Goal: Task Accomplishment & Management: Complete application form

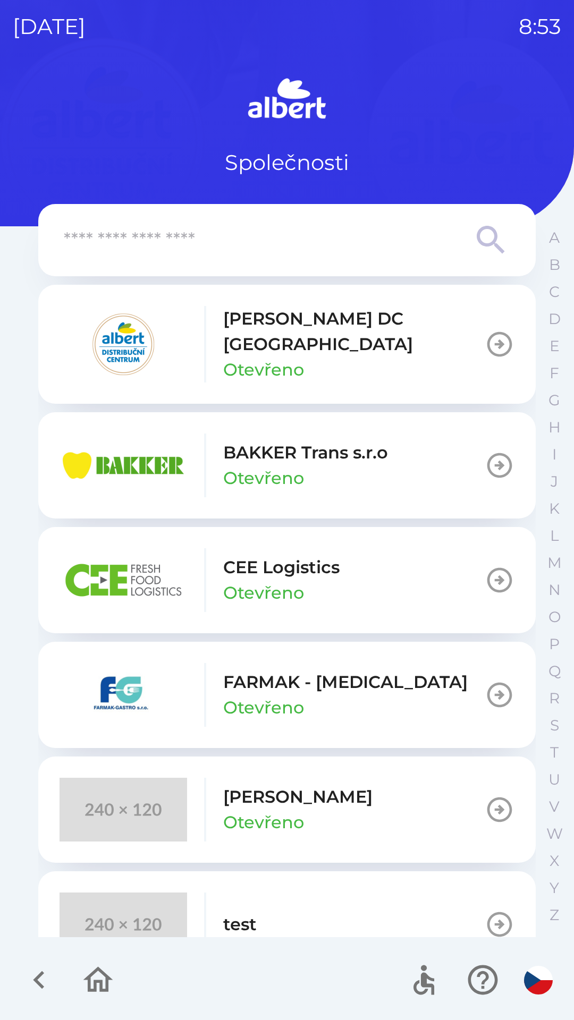
click at [487, 339] on icon "button" at bounding box center [499, 344] width 30 height 30
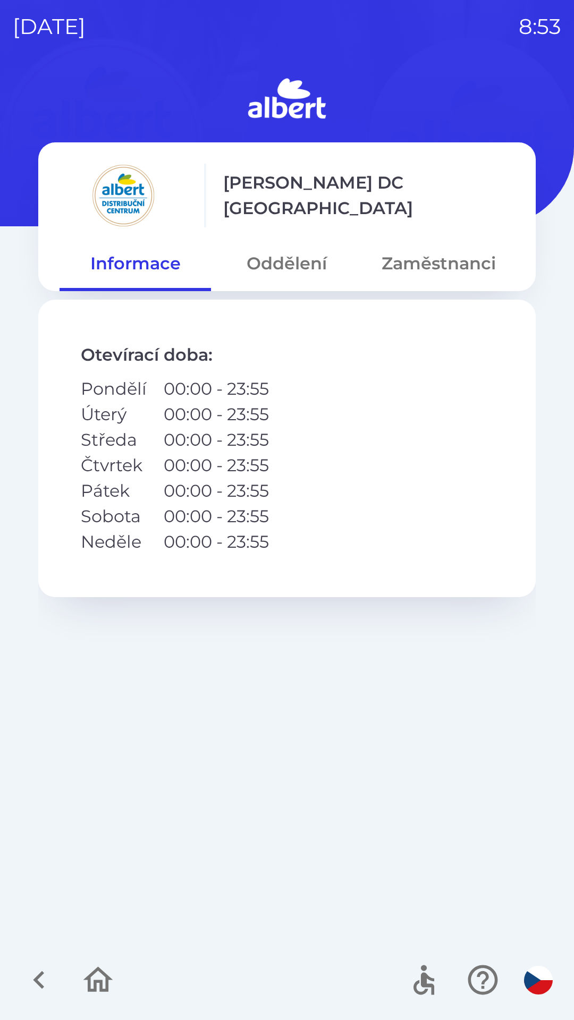
click at [451, 271] on button "Zaměstnanci" at bounding box center [438, 263] width 151 height 38
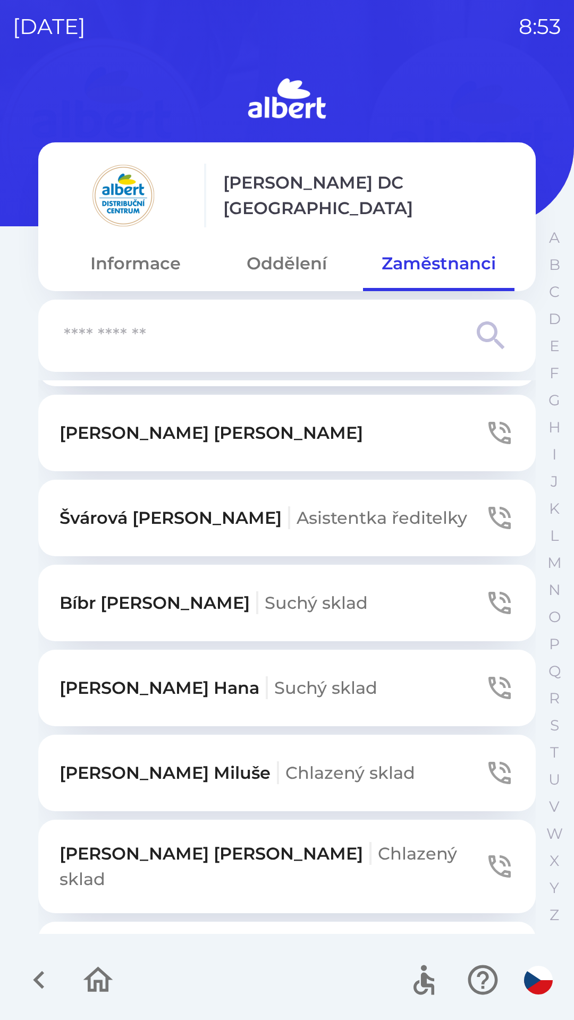
scroll to position [455, 0]
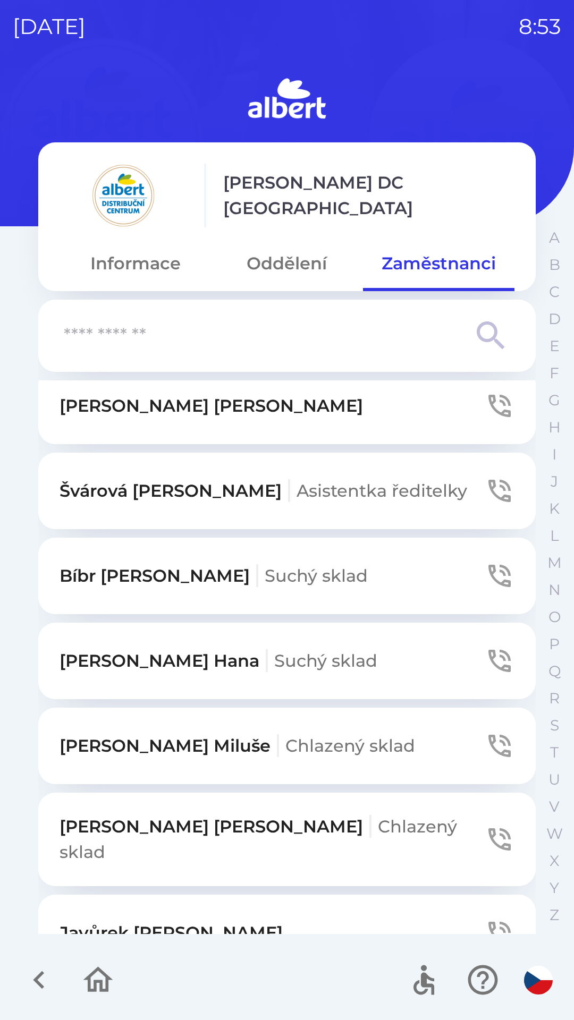
click at [486, 746] on icon "button" at bounding box center [499, 746] width 30 height 30
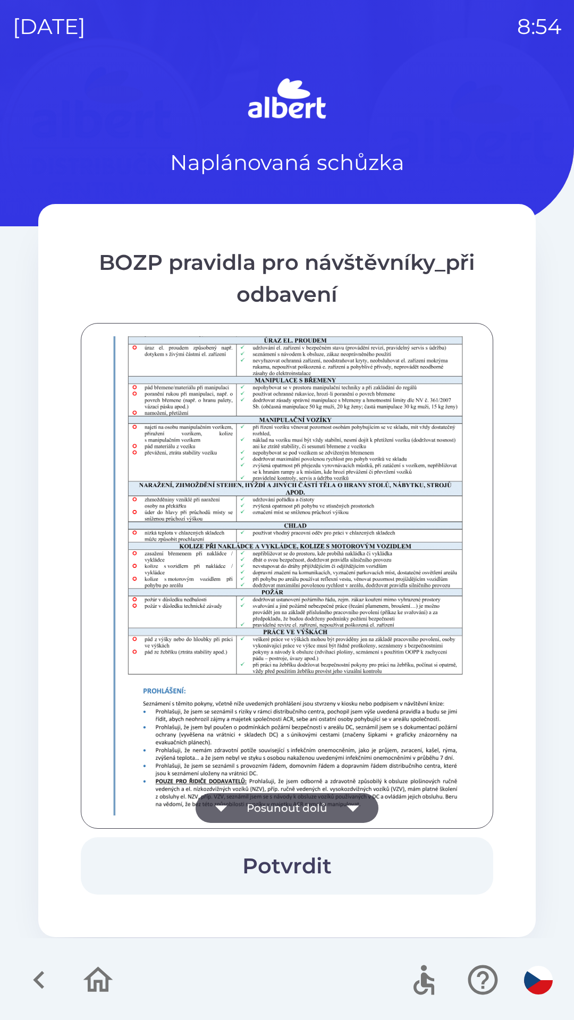
scroll to position [746, 0]
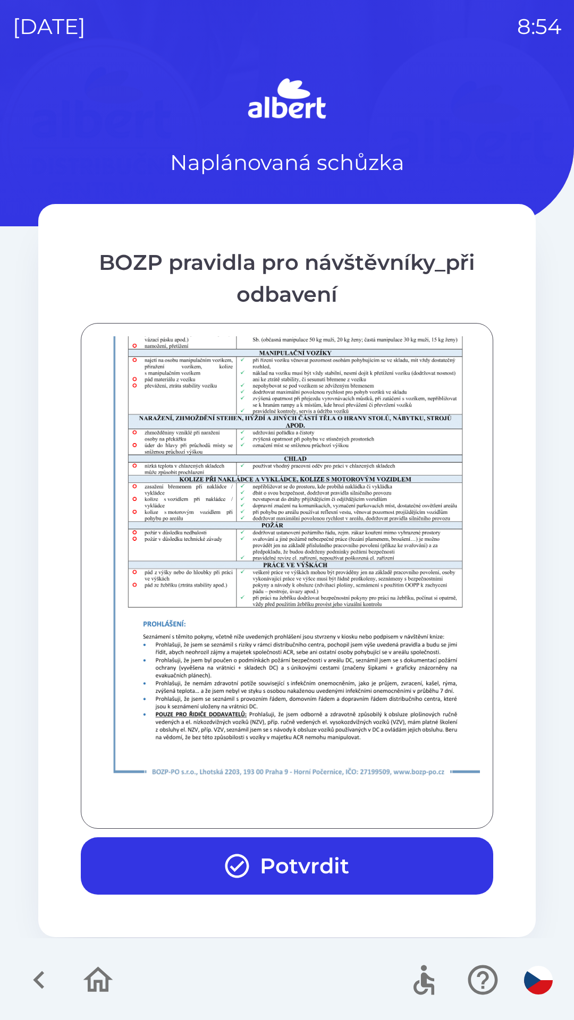
click at [346, 853] on button "Potvrdit" at bounding box center [287, 865] width 412 height 57
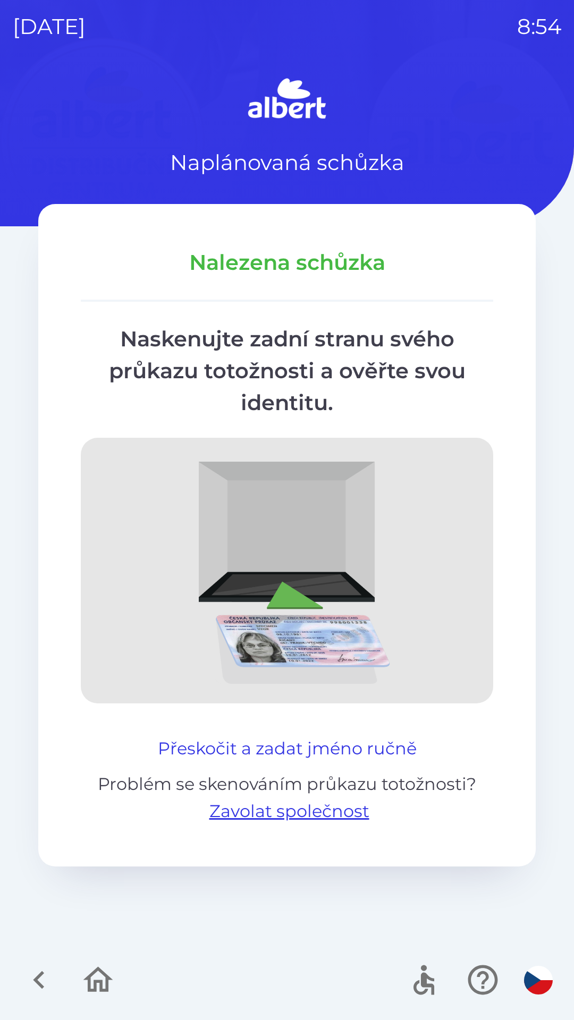
click at [314, 748] on button "Přeskočit a zadat jméno ručně" at bounding box center [286, 747] width 267 height 25
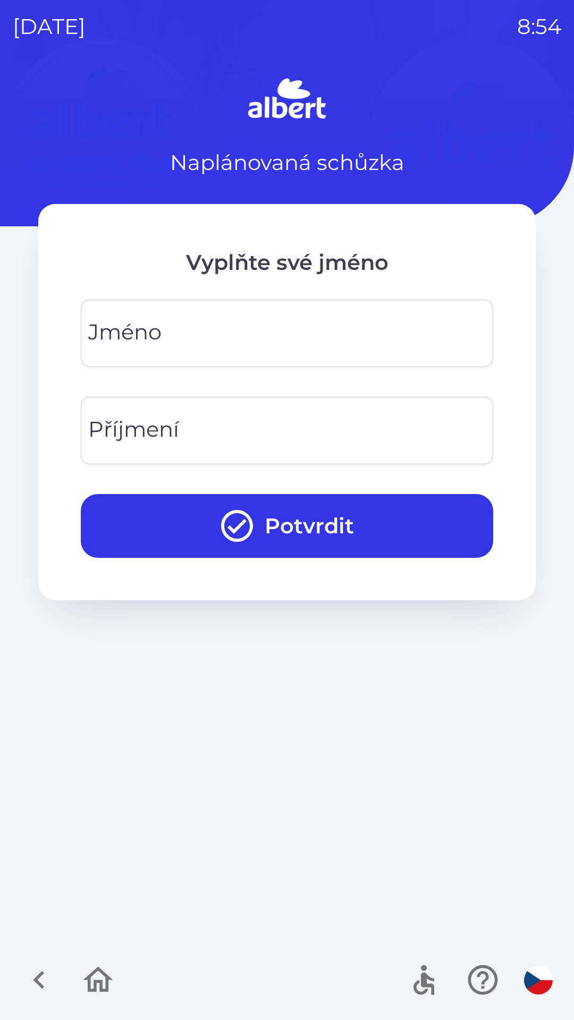
click at [300, 336] on input "Jméno" at bounding box center [286, 333] width 387 height 42
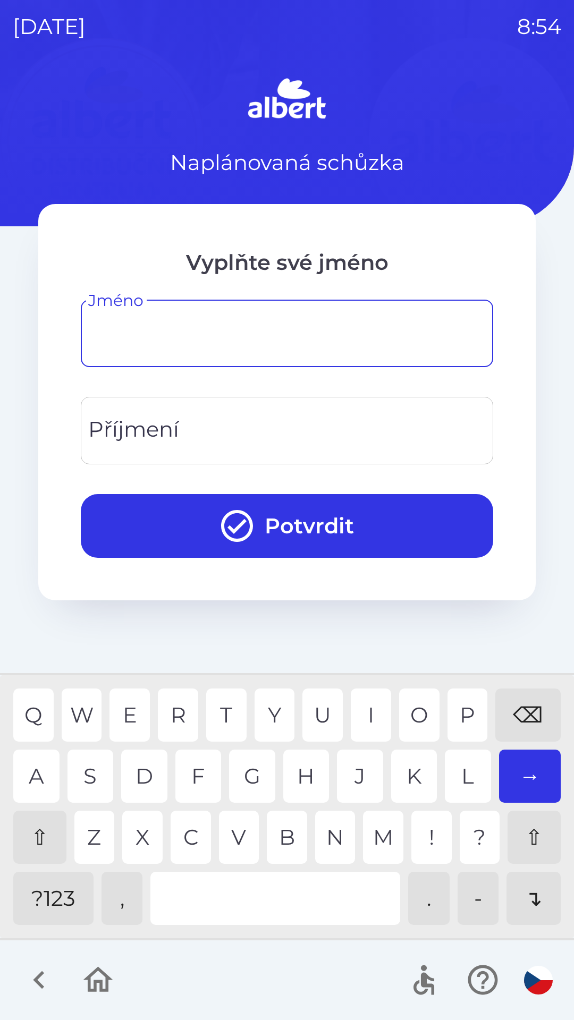
click at [45, 835] on div "⇧" at bounding box center [39, 836] width 53 height 53
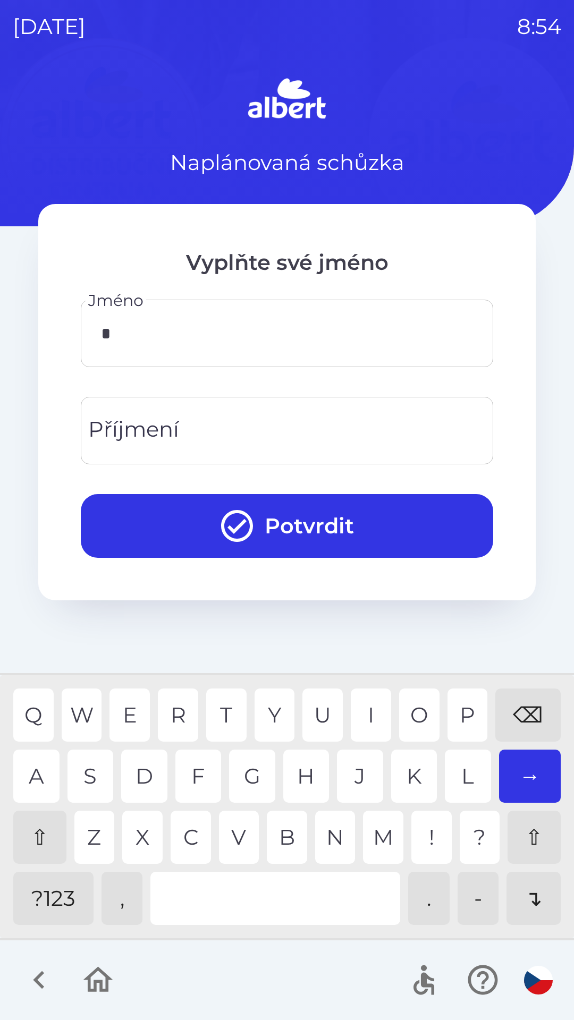
click at [96, 835] on div "Z" at bounding box center [94, 836] width 40 height 53
click at [33, 770] on div "A" at bounding box center [36, 775] width 46 height 53
click at [331, 833] on div "N" at bounding box center [335, 836] width 40 height 53
type input "******"
click at [215, 425] on input "Příjmení" at bounding box center [286, 430] width 387 height 42
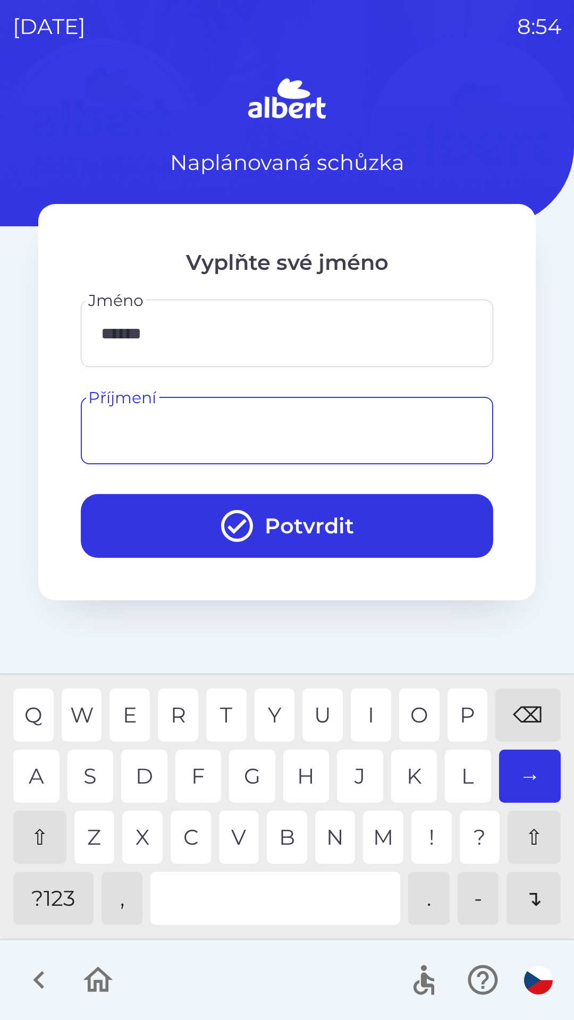
click at [50, 821] on div "⇧" at bounding box center [39, 836] width 53 height 53
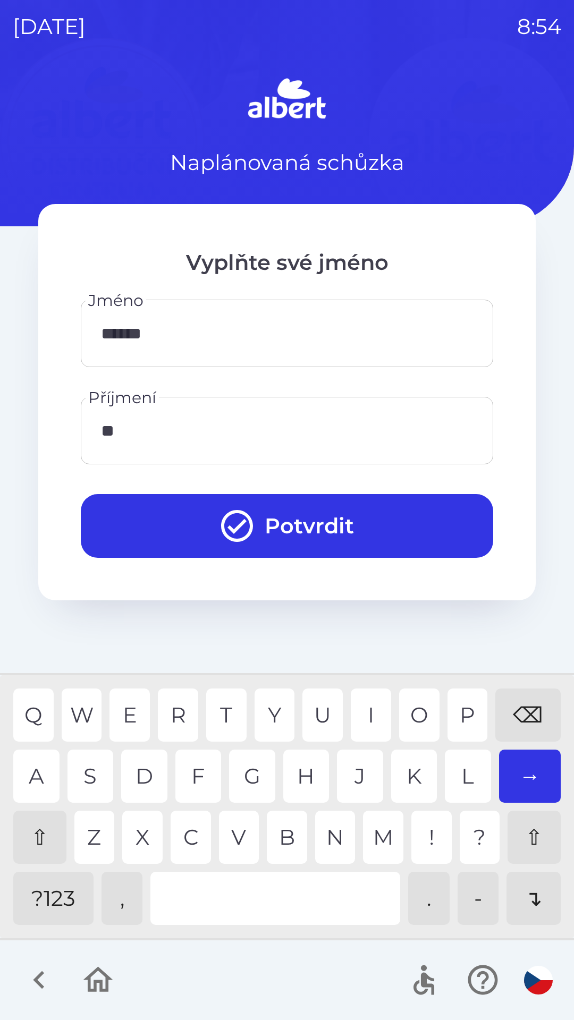
click at [465, 762] on div "L" at bounding box center [467, 775] width 46 height 53
click at [182, 703] on div "R" at bounding box center [178, 714] width 40 height 53
click at [366, 703] on div "I" at bounding box center [370, 714] width 40 height 53
click at [237, 832] on div "V" at bounding box center [239, 836] width 40 height 53
type input "**********"
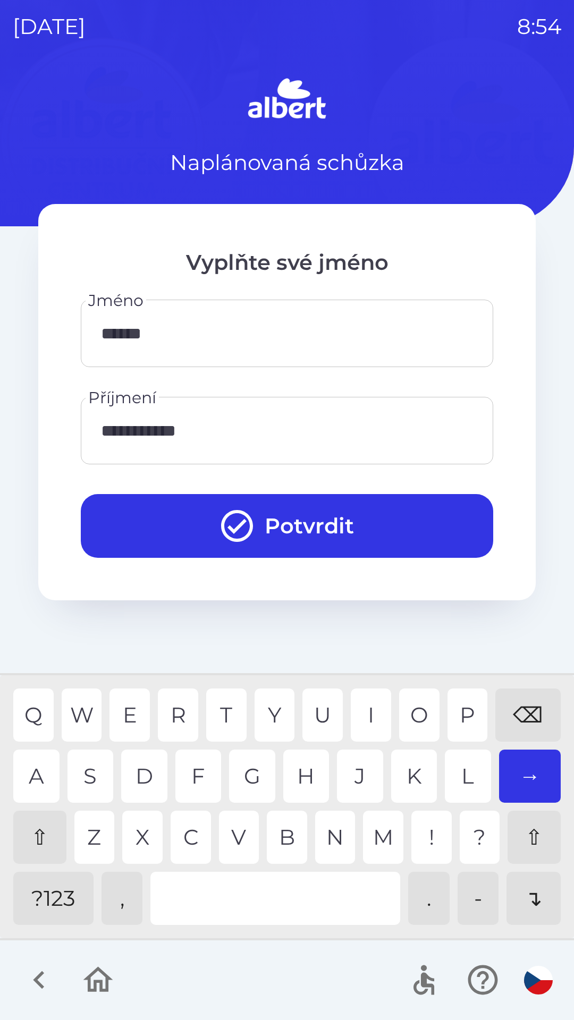
click at [330, 528] on button "Potvrdit" at bounding box center [287, 526] width 412 height 64
